Goal: Navigation & Orientation: Find specific page/section

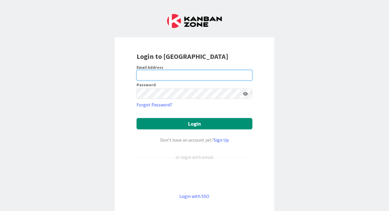
click at [180, 74] on input "email" at bounding box center [195, 75] width 116 height 10
type input "[PERSON_NAME][EMAIL_ADDRESS][DOMAIN_NAME]"
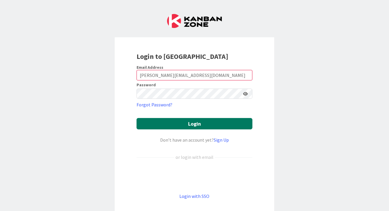
click at [202, 123] on button "Login" at bounding box center [195, 123] width 116 height 11
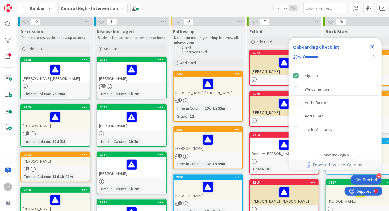
click at [373, 48] on icon "Close Checklist" at bounding box center [372, 46] width 7 height 7
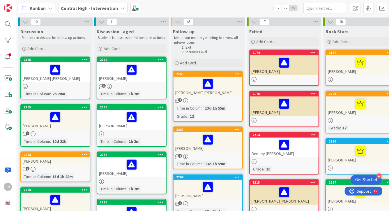
click at [113, 12] on div "Central High - Intervention" at bounding box center [92, 8] width 69 height 10
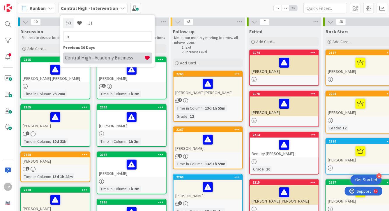
type input "b"
click at [141, 58] on h4 "Central High - Academy Business" at bounding box center [104, 58] width 79 height 6
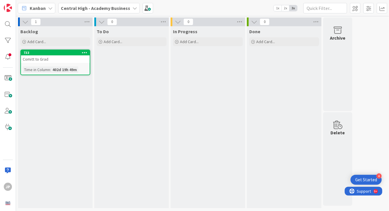
click at [110, 10] on b "Central High - Academy Business" at bounding box center [95, 8] width 69 height 6
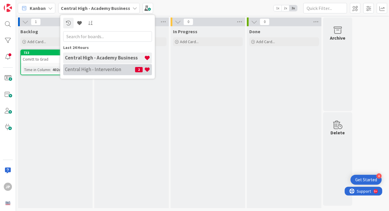
click at [101, 72] on h4 "Central High - Intervention" at bounding box center [100, 69] width 70 height 6
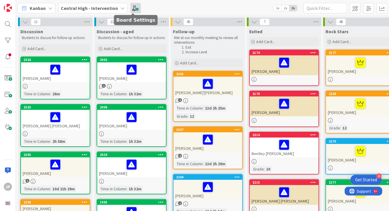
click at [132, 10] on span at bounding box center [136, 8] width 10 height 10
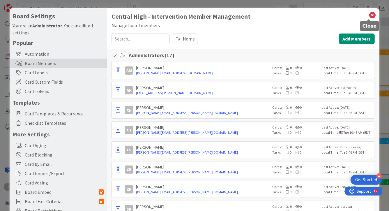
click at [369, 13] on icon at bounding box center [373, 15] width 8 height 8
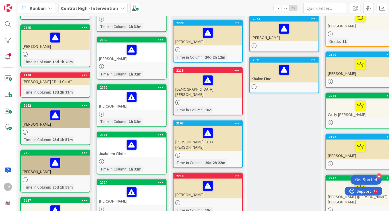
scroll to position [252, 0]
